Goal: Find specific page/section: Find specific page/section

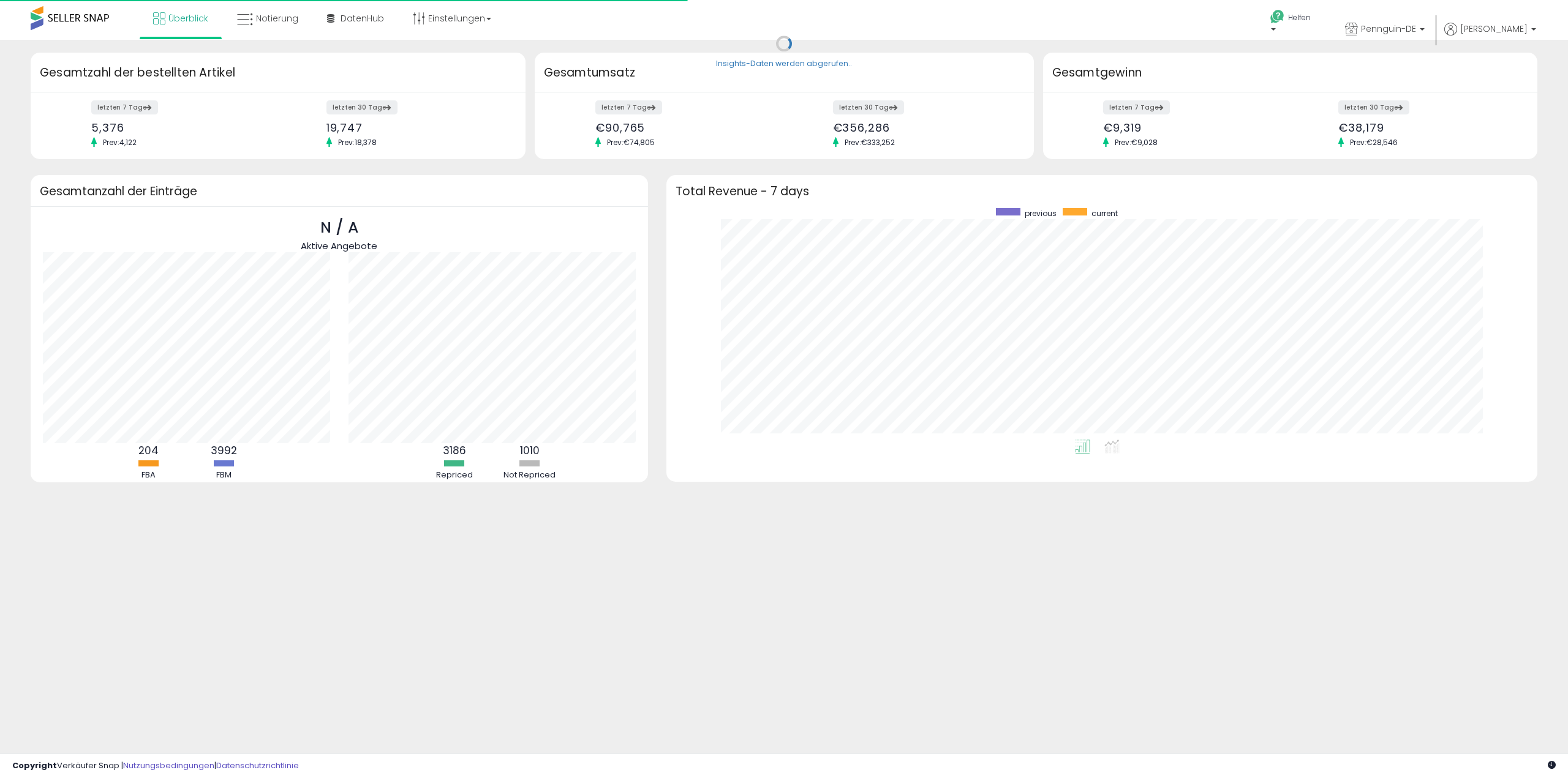
scroll to position [231, 846]
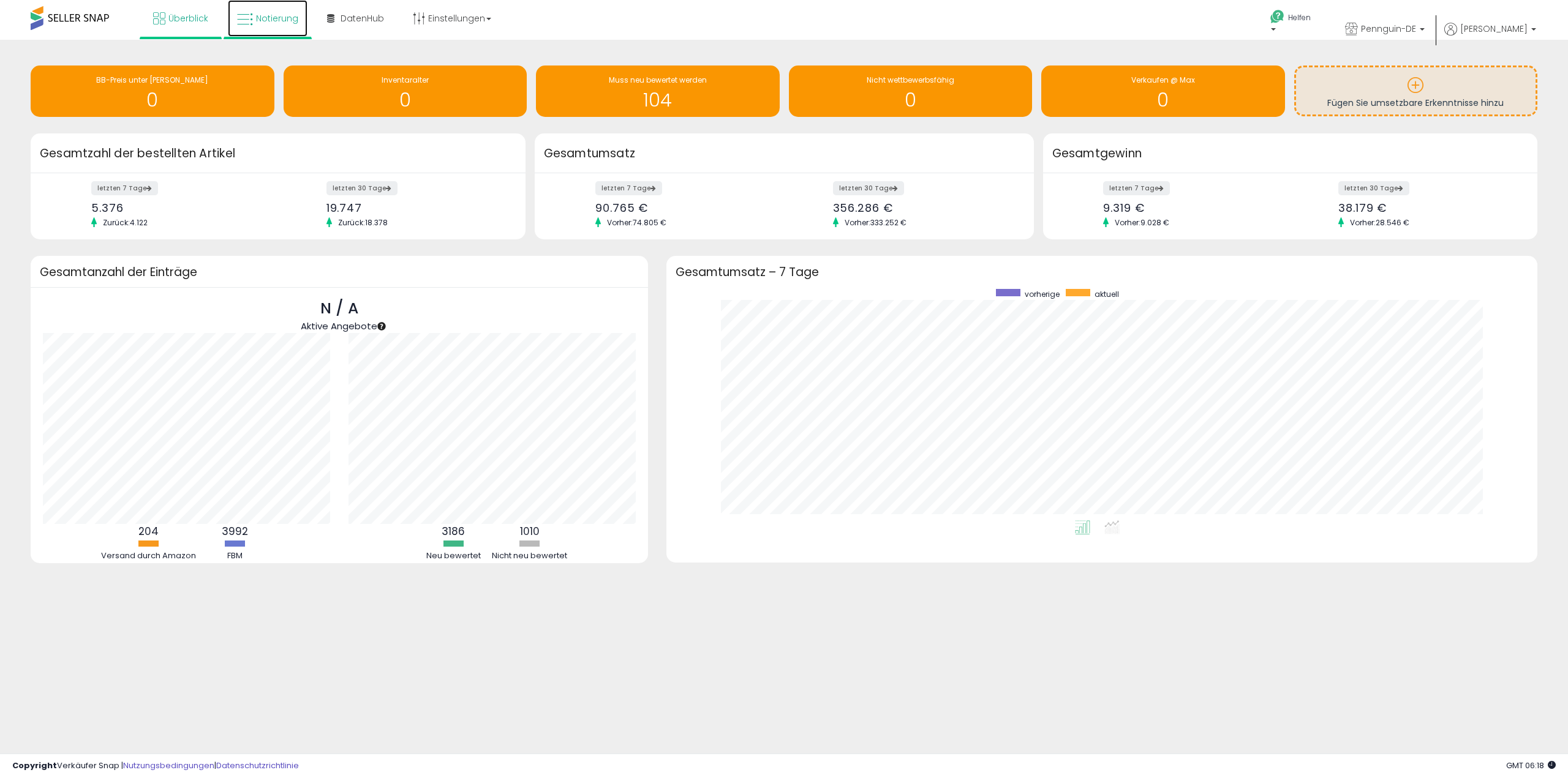
click at [266, 23] on font "Notierung" at bounding box center [277, 18] width 42 height 12
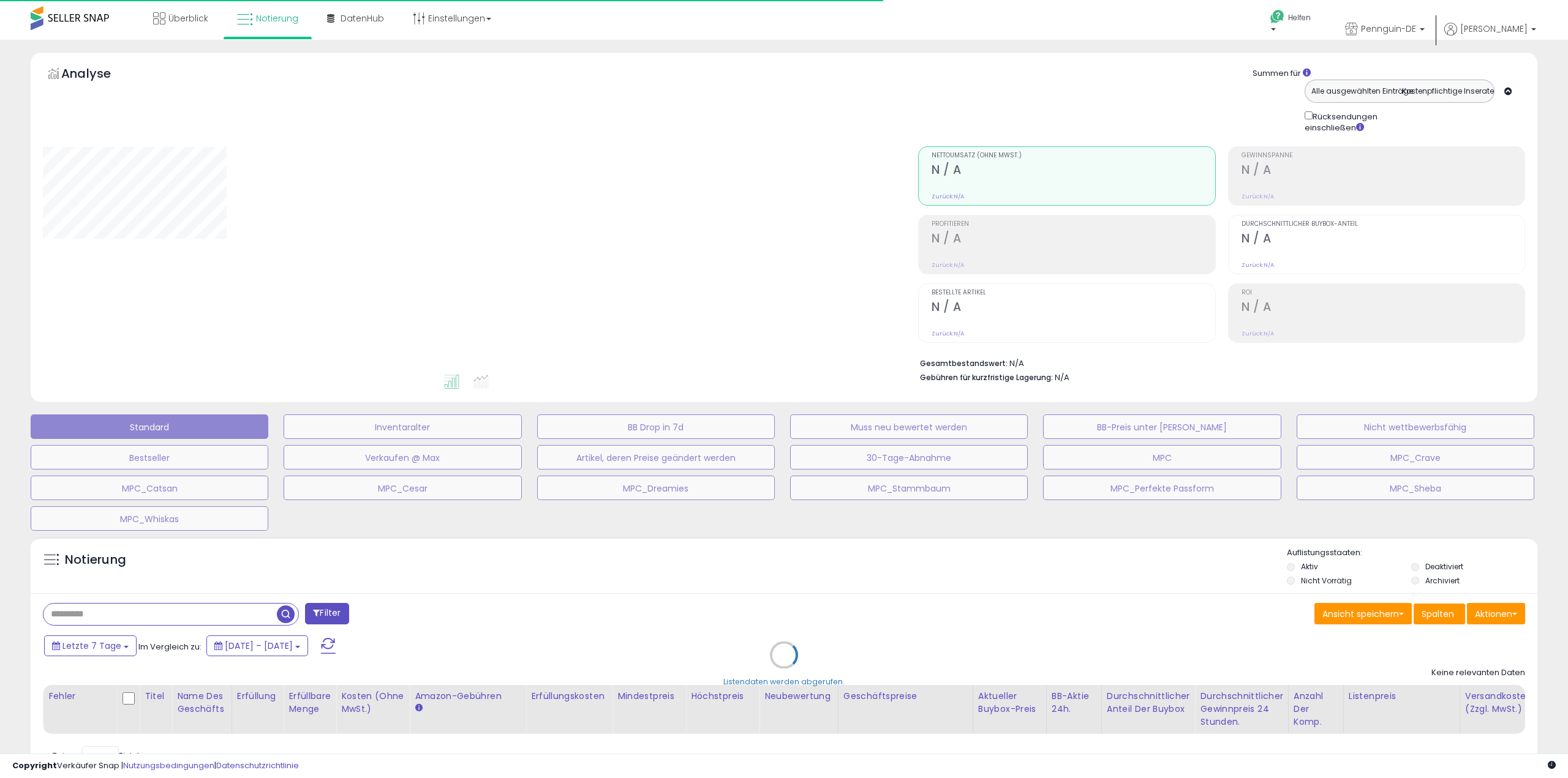
type input "**********"
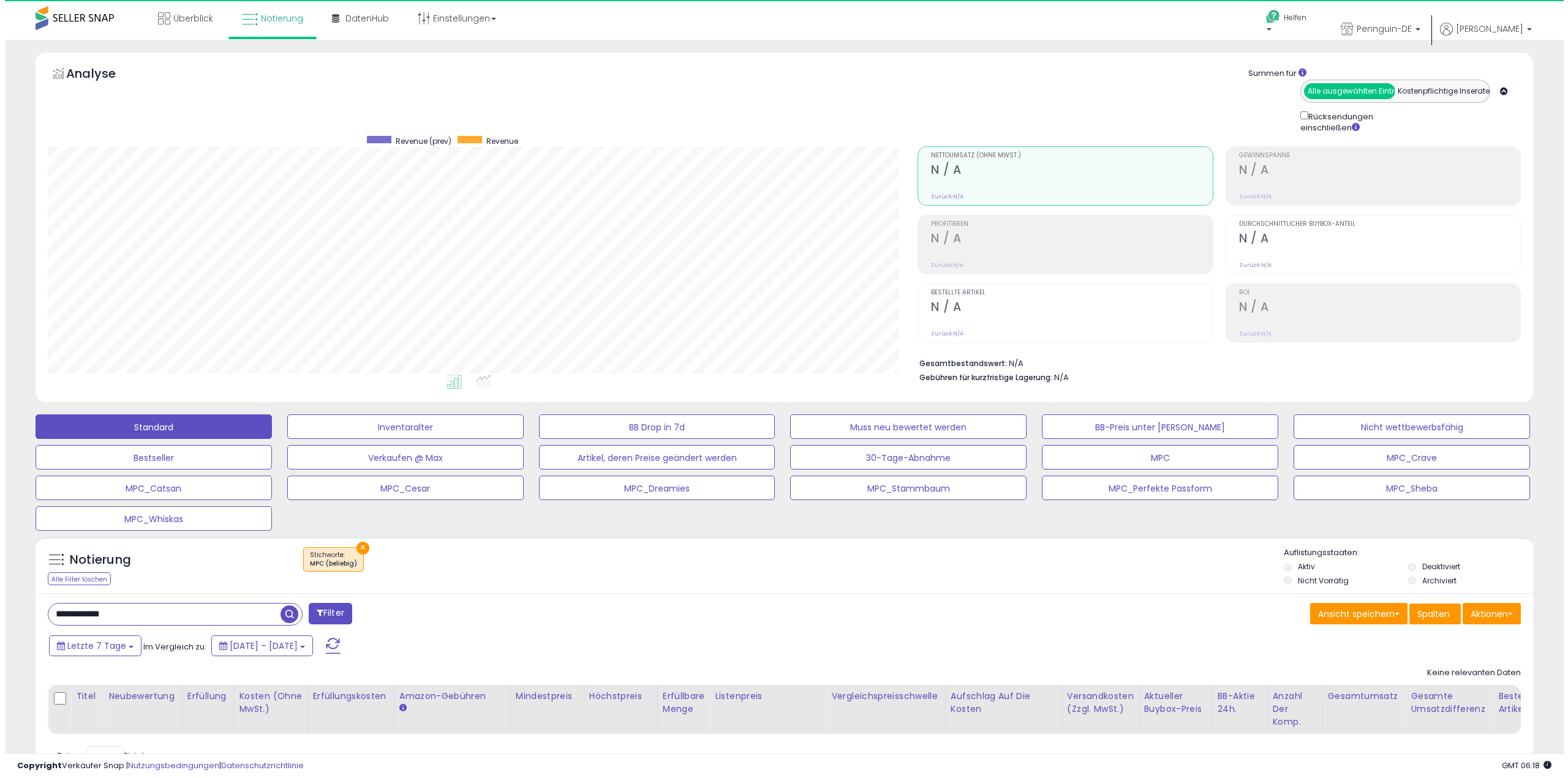
scroll to position [251, 870]
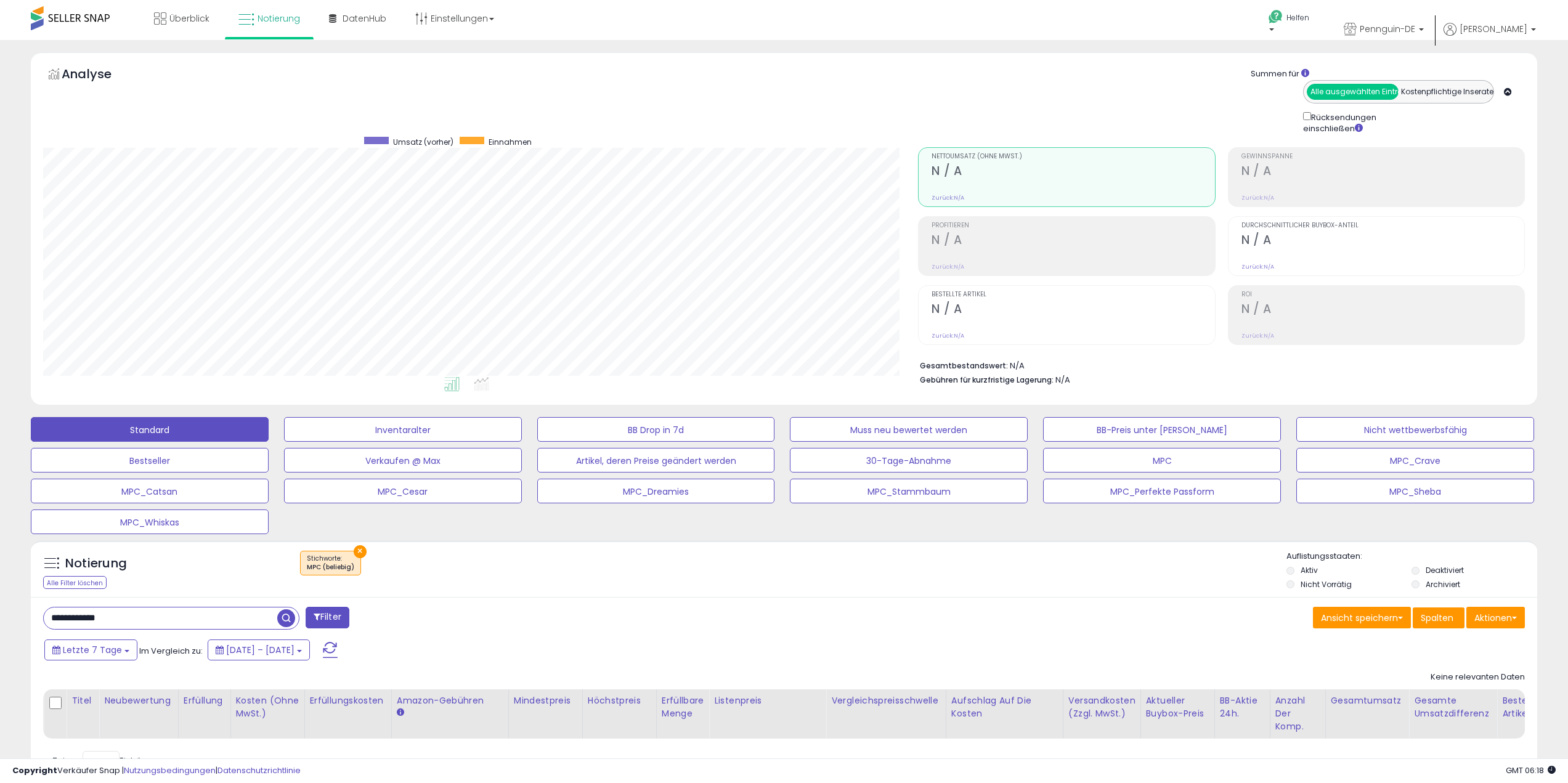
click at [360, 553] on font "×" at bounding box center [360, 551] width 6 height 14
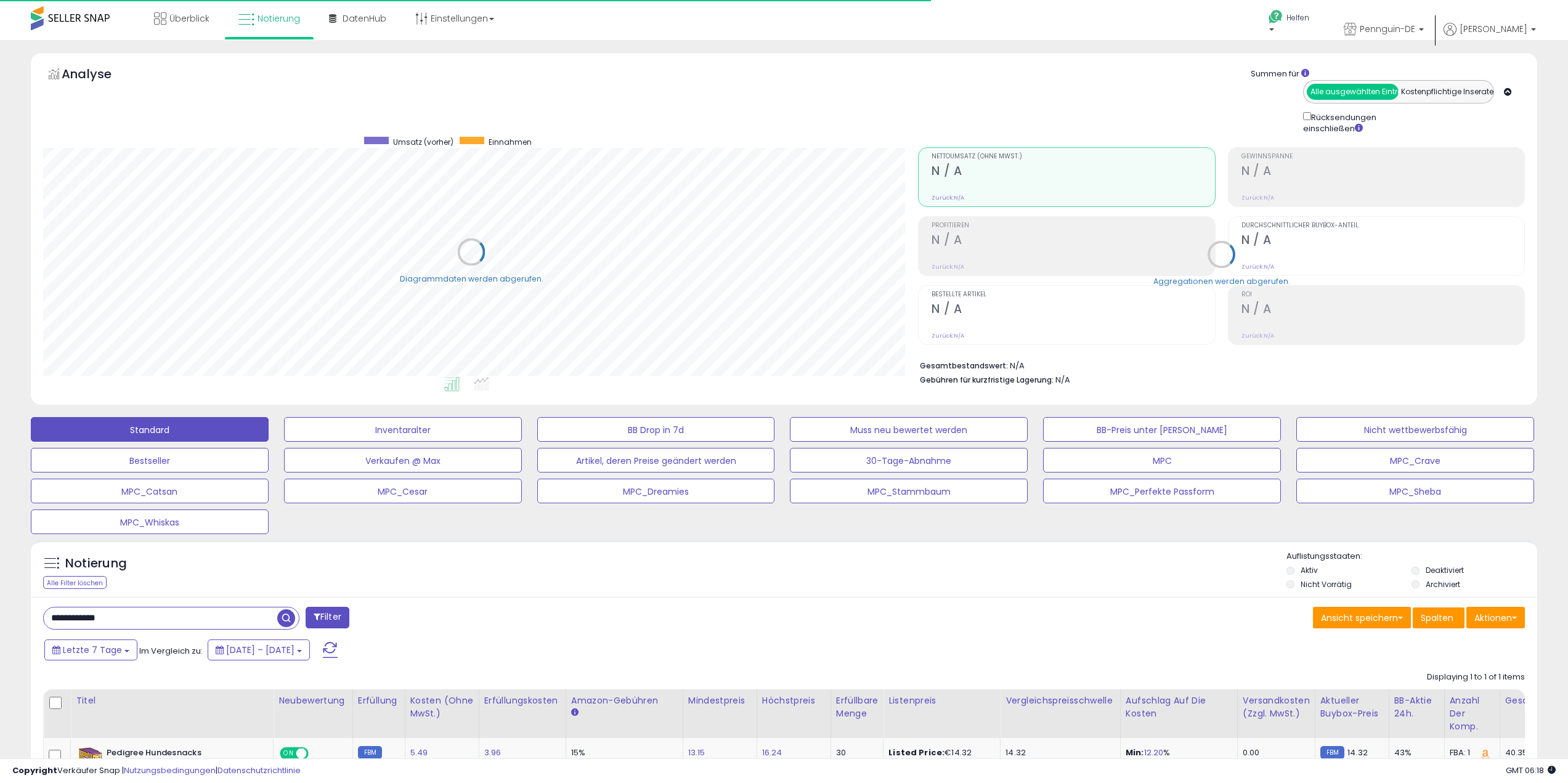
scroll to position [615763, 615200]
drag, startPoint x: 158, startPoint y: 619, endPoint x: -104, endPoint y: 596, distance: 263.0
click at [0, 596] on html "Anmeldung nicht möglich Listendaten werden abgerufen. hat die Nutzungsbedingung…" at bounding box center [784, 391] width 1568 height 783
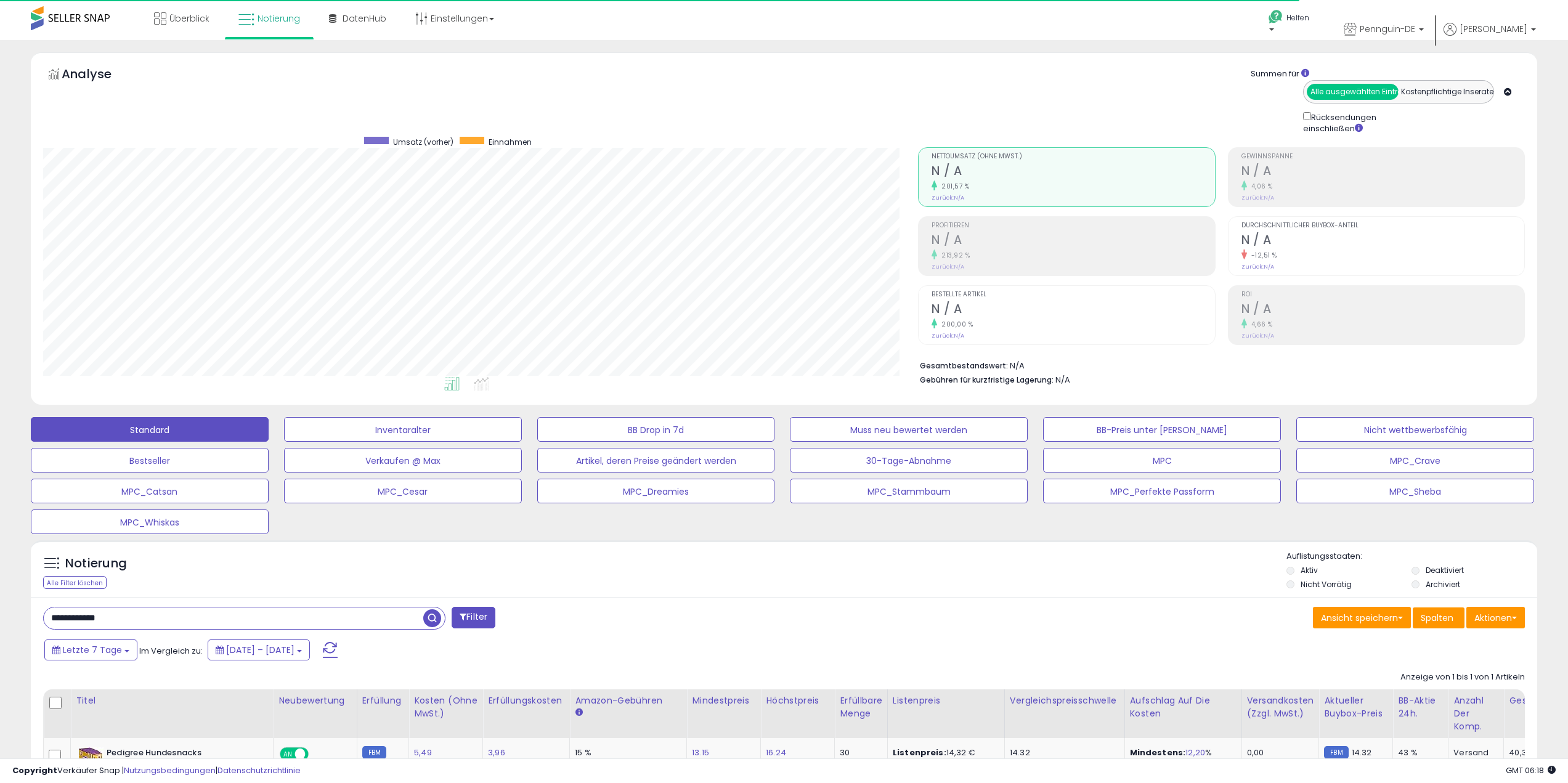
scroll to position [253, 875]
click at [234, 590] on div "Notierung Alle Filter löschen" at bounding box center [159, 571] width 251 height 41
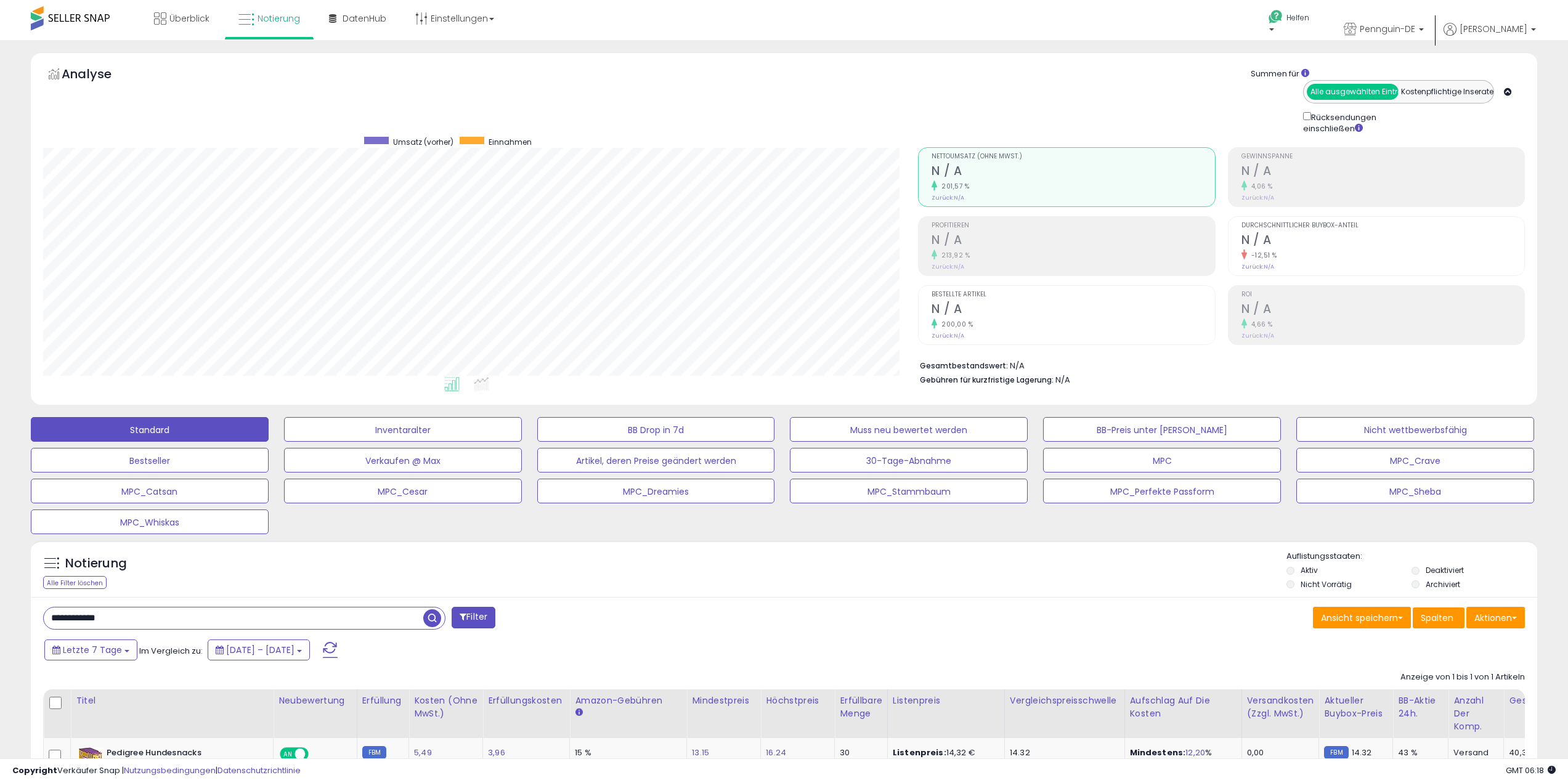
click at [808, 80] on div "Analyse Summen für Alle ausgewählten Einträge Kostenpflichtige Inserate Rücksen…" at bounding box center [784, 99] width 1482 height 73
